Goal: Navigation & Orientation: Find specific page/section

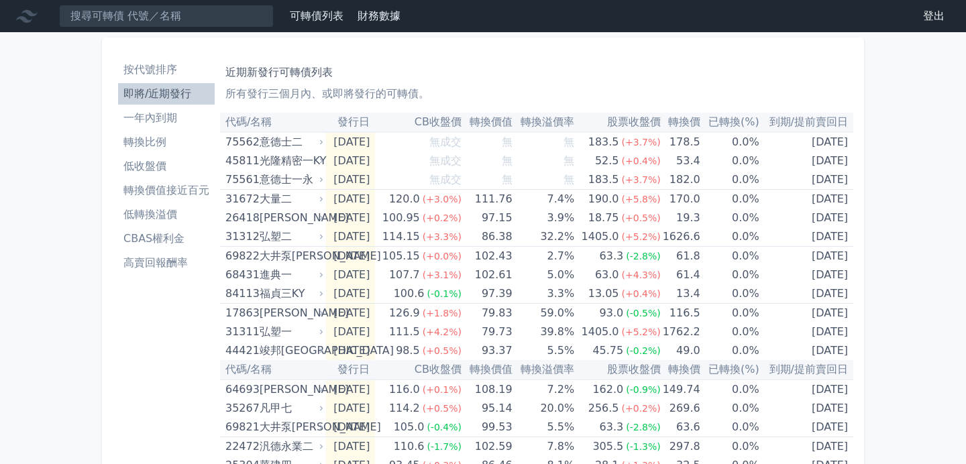
click at [154, 68] on li "按代號排序" at bounding box center [166, 70] width 97 height 16
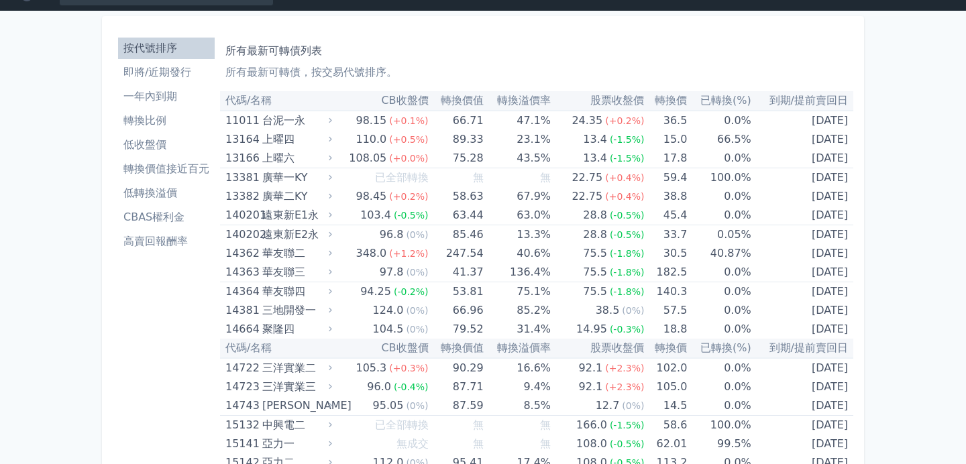
scroll to position [11, 0]
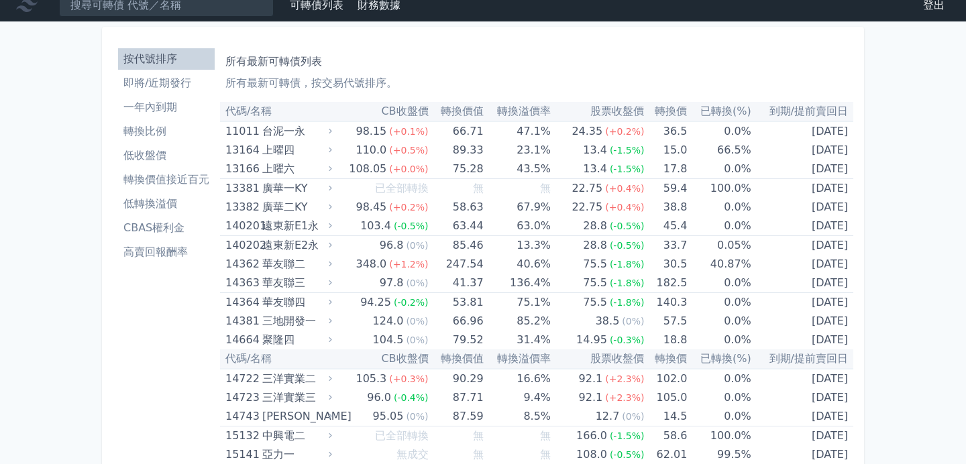
click at [170, 84] on li "即將/近期發行" at bounding box center [166, 83] width 97 height 16
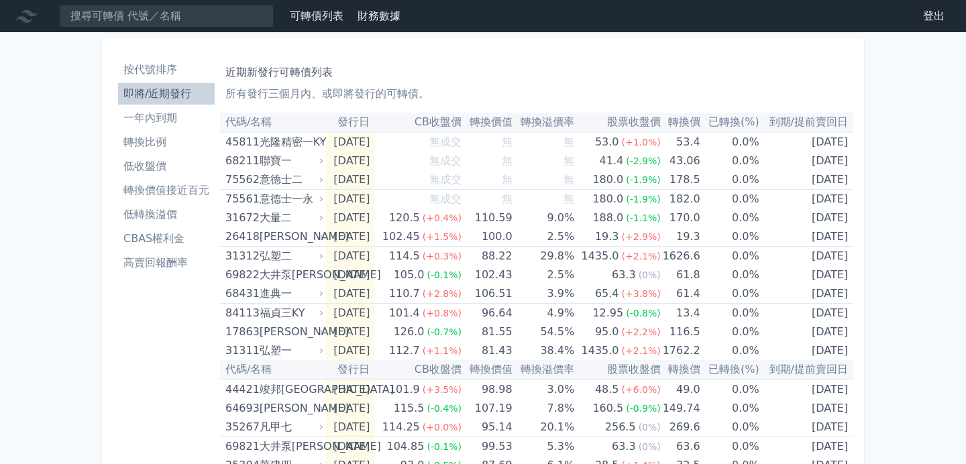
click at [177, 114] on li "一年內到期" at bounding box center [166, 118] width 97 height 16
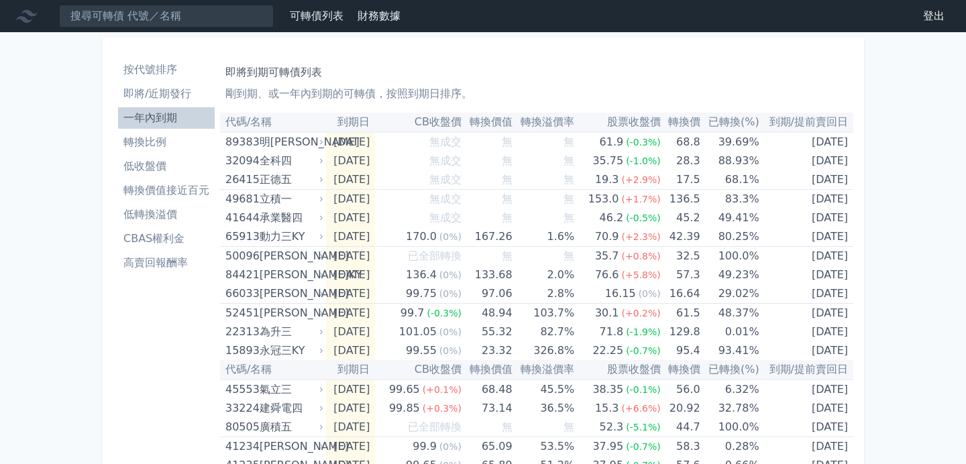
click at [155, 68] on li "按代號排序" at bounding box center [166, 70] width 97 height 16
